Goal: Navigation & Orientation: Go to known website

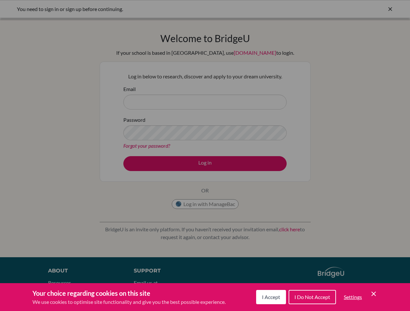
click at [270, 298] on span "I Accept" at bounding box center [271, 297] width 18 height 6
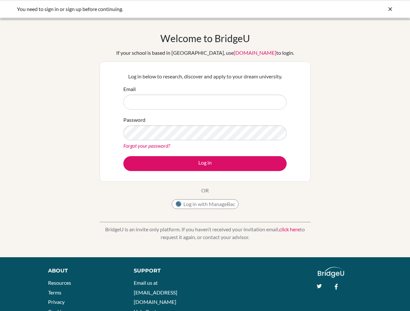
click at [311, 298] on div "Support Email us at [EMAIL_ADDRESS][DOMAIN_NAME] Help Center" at bounding box center [218, 293] width 189 height 53
click at [352, 298] on div "About Resources Terms Privacy Cookies Acknowledgements Support Email us at [EMA…" at bounding box center [205, 298] width 410 height 63
click at [373, 294] on div "About Resources Terms Privacy Cookies Acknowledgements Support Email us at hi@b…" at bounding box center [205, 298] width 410 height 63
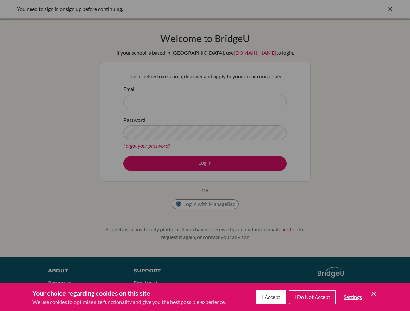
click at [270, 298] on span "I Accept" at bounding box center [271, 297] width 18 height 6
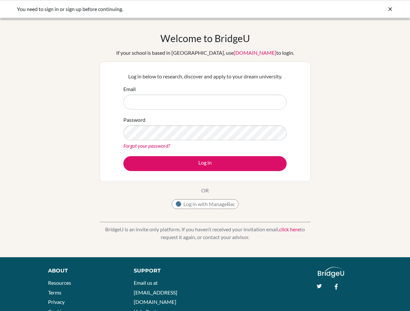
click at [311, 298] on div "Support Email us at [EMAIL_ADDRESS][DOMAIN_NAME] Help Center" at bounding box center [218, 293] width 189 height 53
click at [352, 298] on div "About Resources Terms Privacy Cookies Acknowledgements Support Email us at hi@b…" at bounding box center [205, 298] width 410 height 63
click at [373, 294] on div "About Resources Terms Privacy Cookies Acknowledgements Support Email us at hi@b…" at bounding box center [205, 298] width 410 height 63
